Goal: Task Accomplishment & Management: Manage account settings

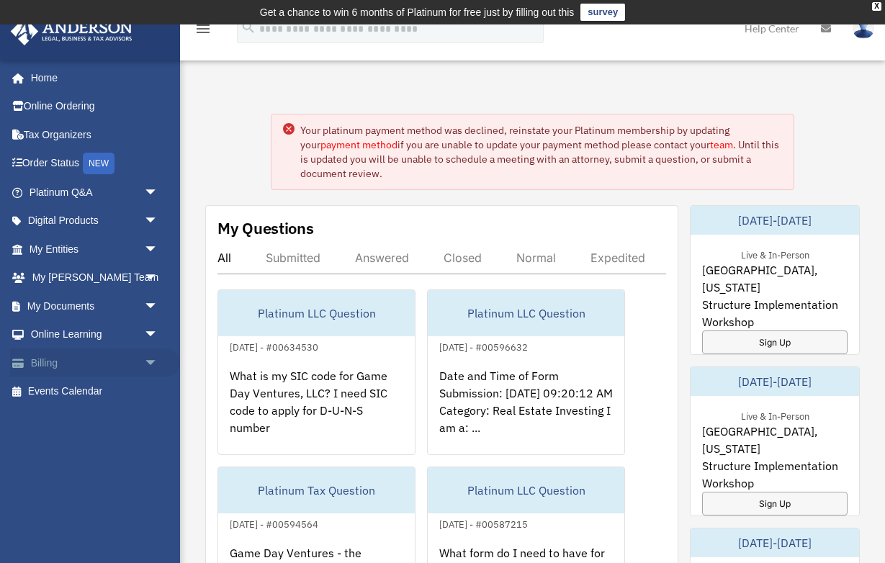
click at [92, 366] on link "Billing arrow_drop_down" at bounding box center [95, 362] width 170 height 29
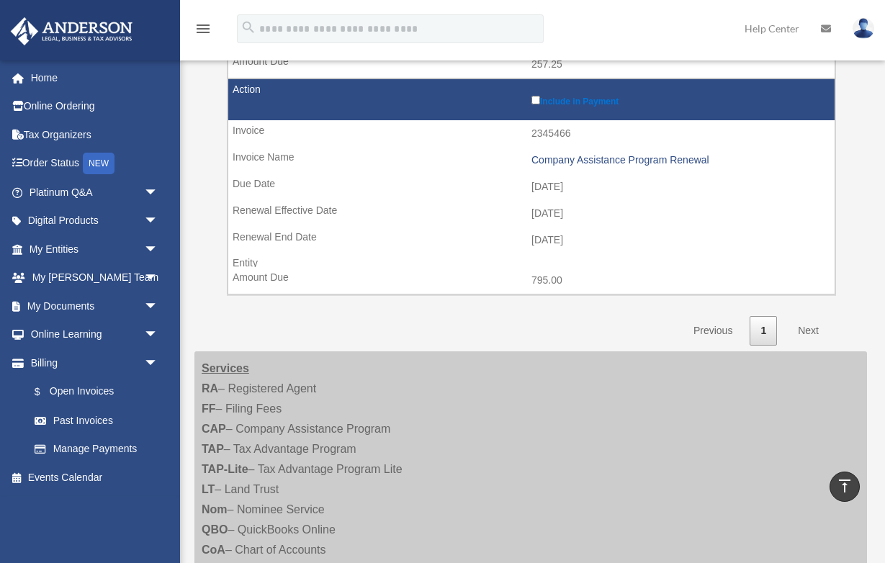
scroll to position [424, 0]
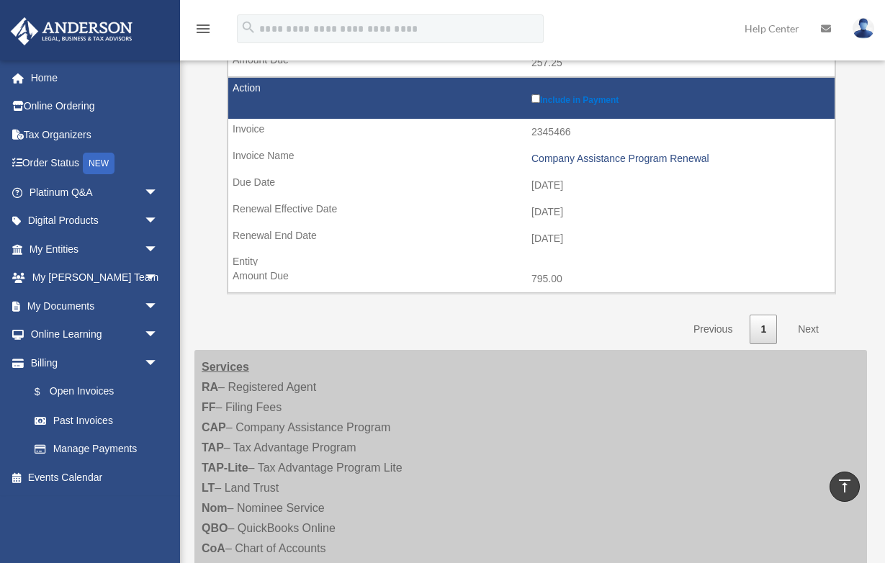
click at [802, 319] on link "Next" at bounding box center [808, 330] width 42 height 30
click at [806, 320] on link "Next" at bounding box center [808, 330] width 42 height 30
click at [811, 319] on link "Next" at bounding box center [808, 330] width 42 height 30
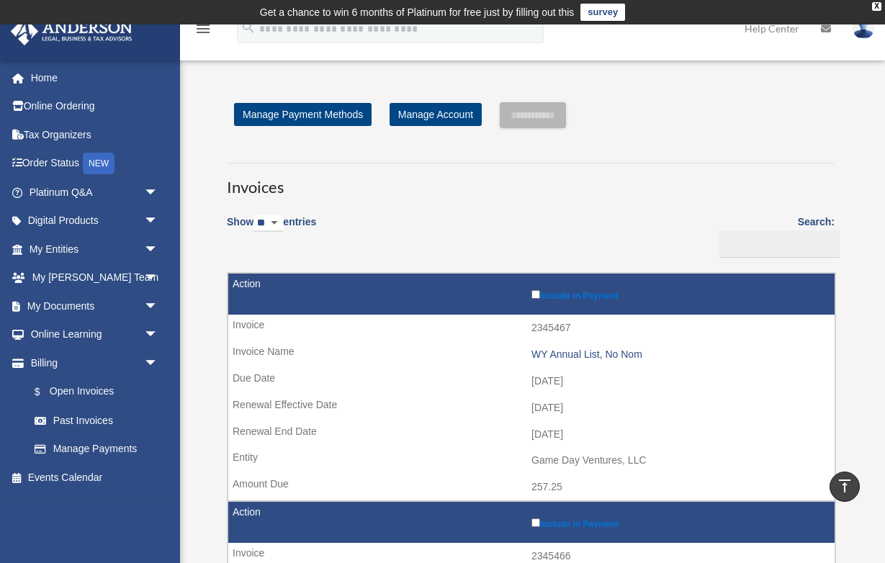
scroll to position [0, 0]
select select "**"
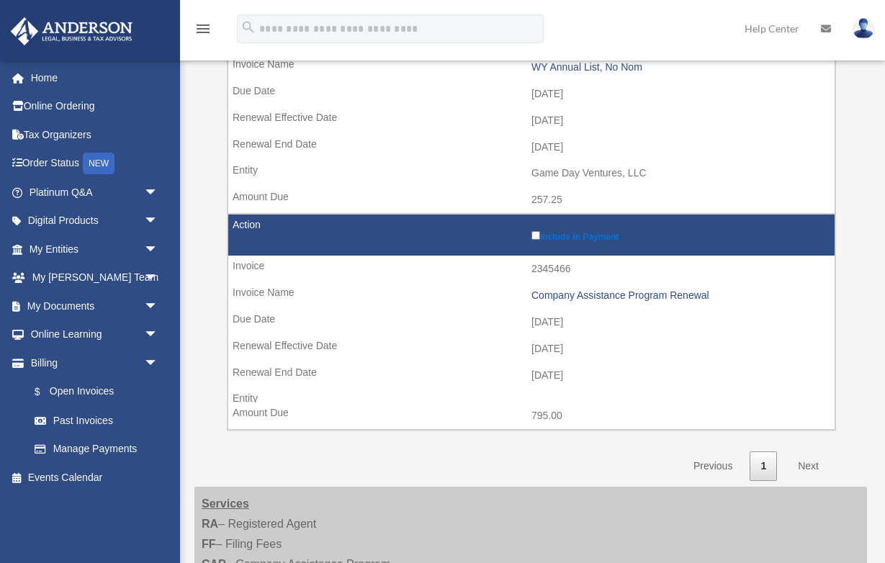
scroll to position [493, 0]
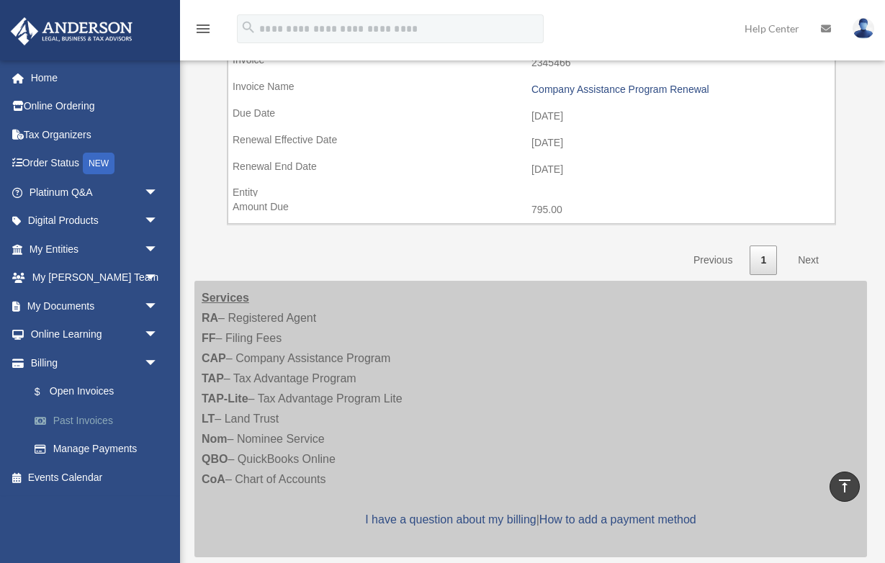
click at [91, 418] on link "Past Invoices" at bounding box center [100, 420] width 160 height 29
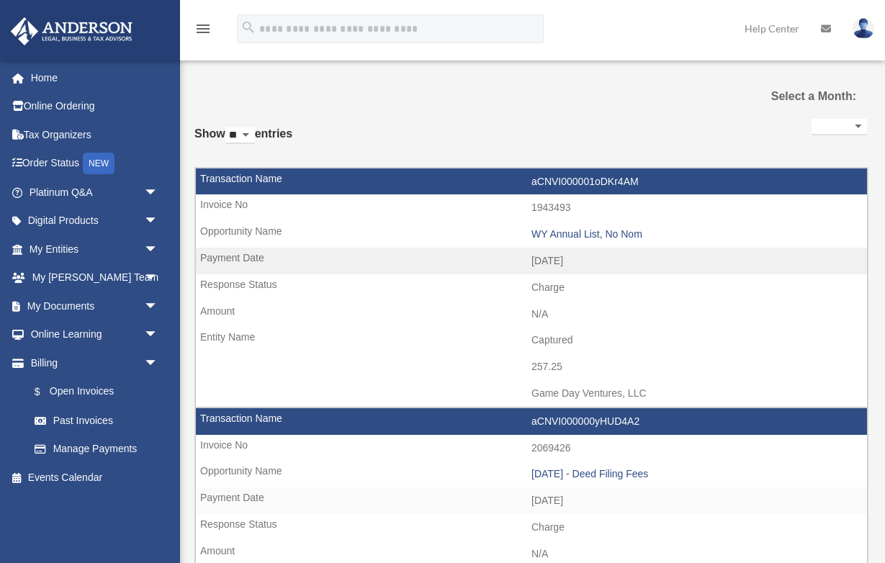
select select
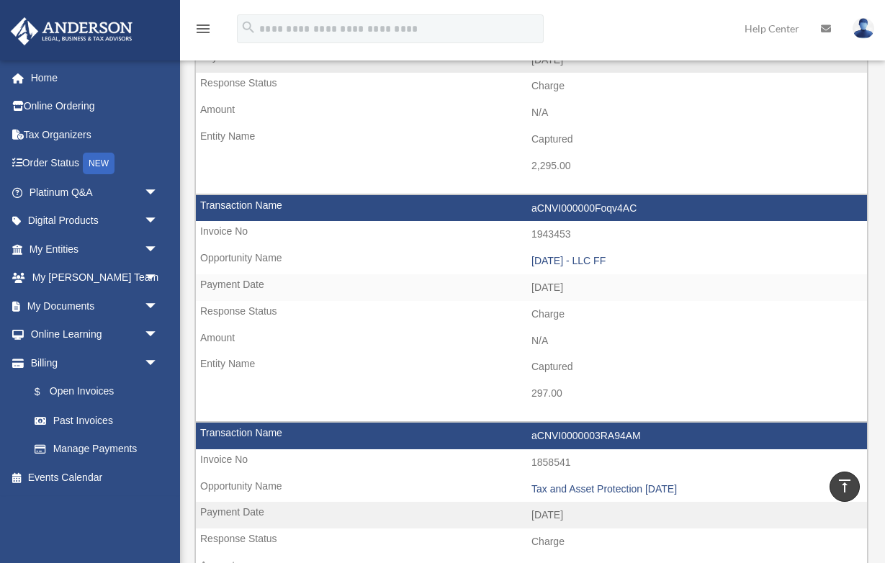
scroll to position [695, 0]
